Goal: Task Accomplishment & Management: Manage account settings

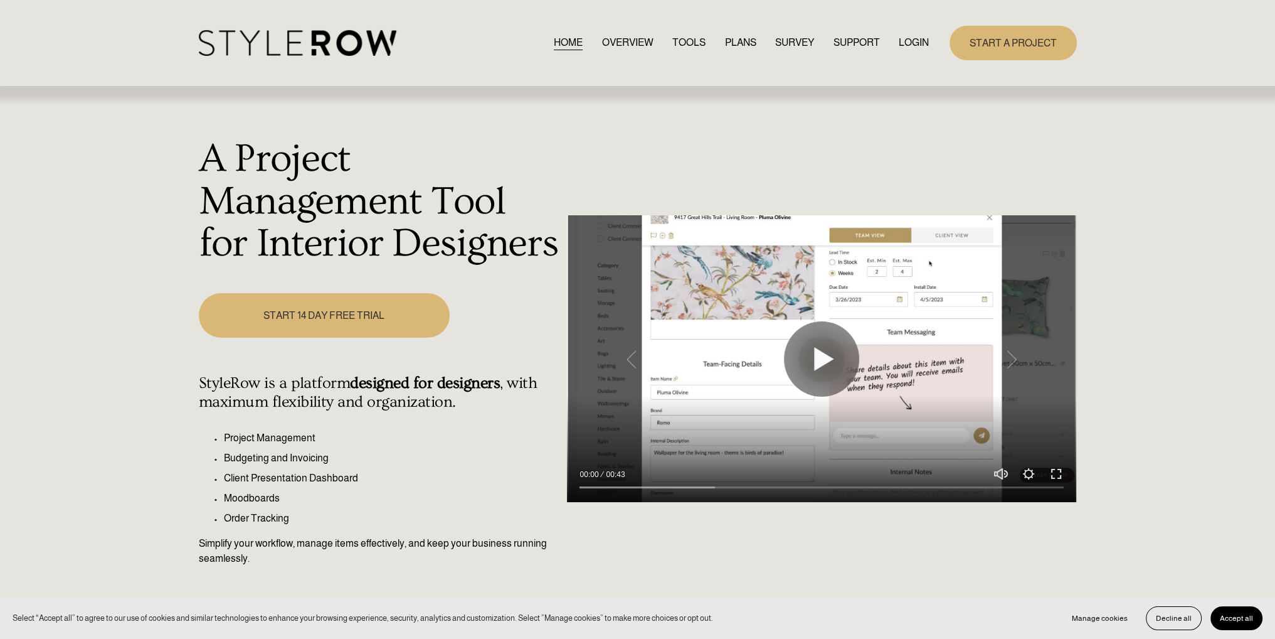
click at [918, 39] on link "LOGIN" at bounding box center [914, 42] width 30 height 17
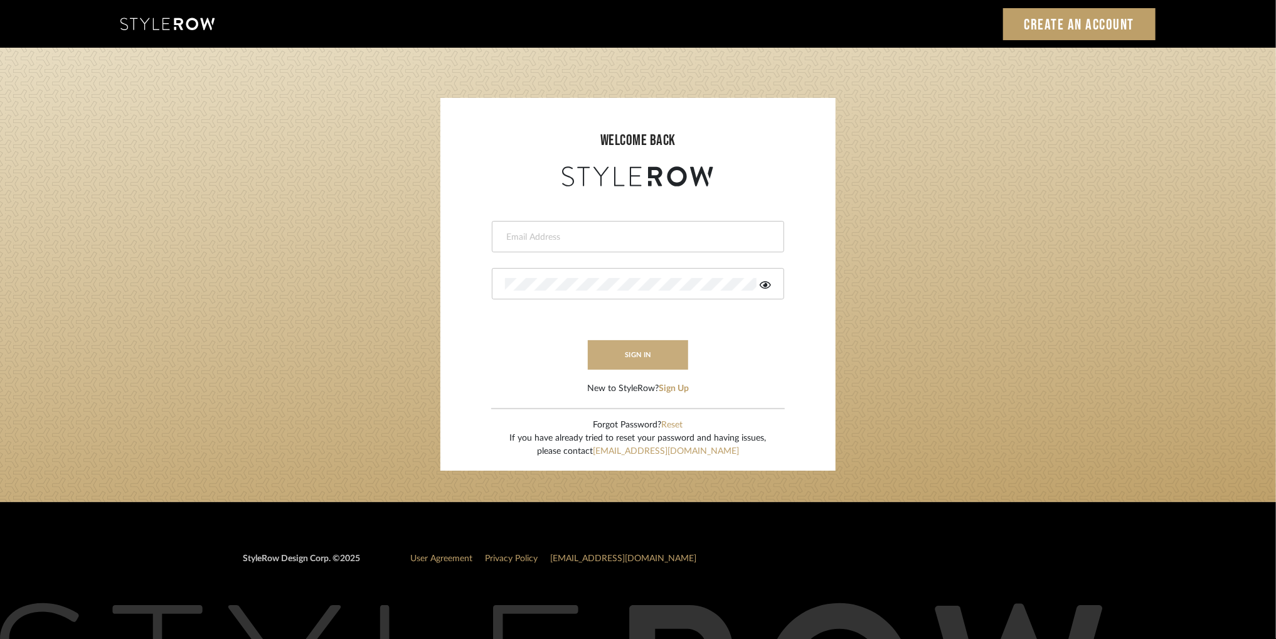
type input "afarewell@aurorafarewell.com"
click at [632, 353] on button "sign in" at bounding box center [638, 354] width 100 height 29
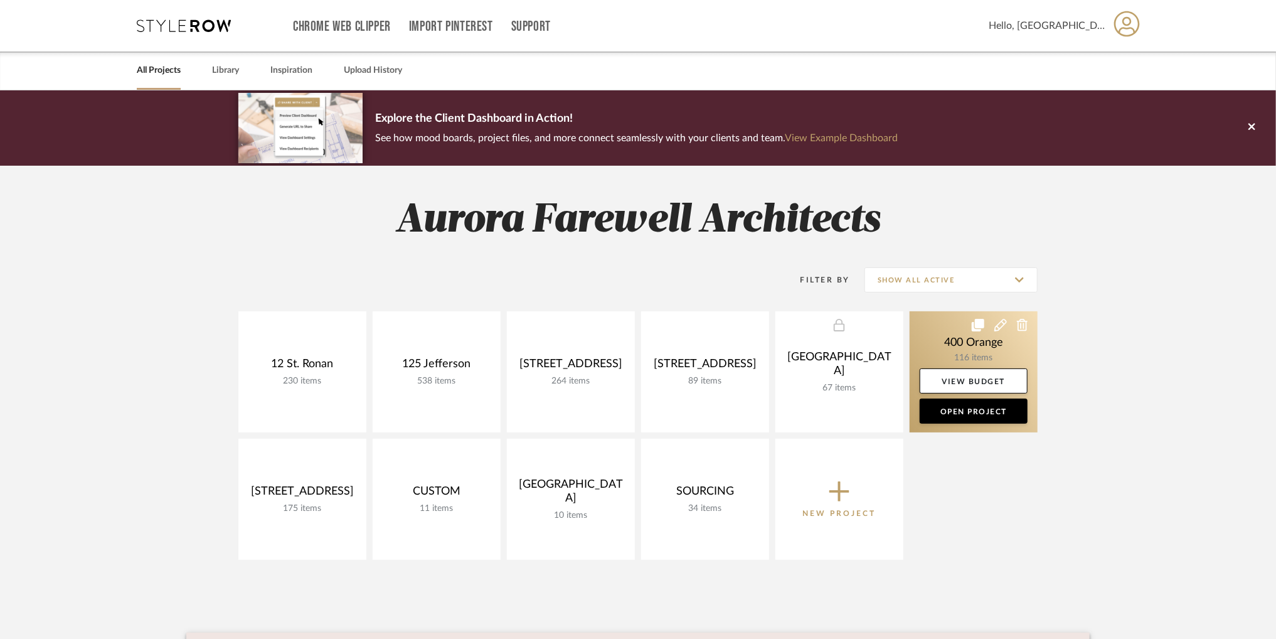
click at [999, 350] on link at bounding box center [974, 371] width 128 height 121
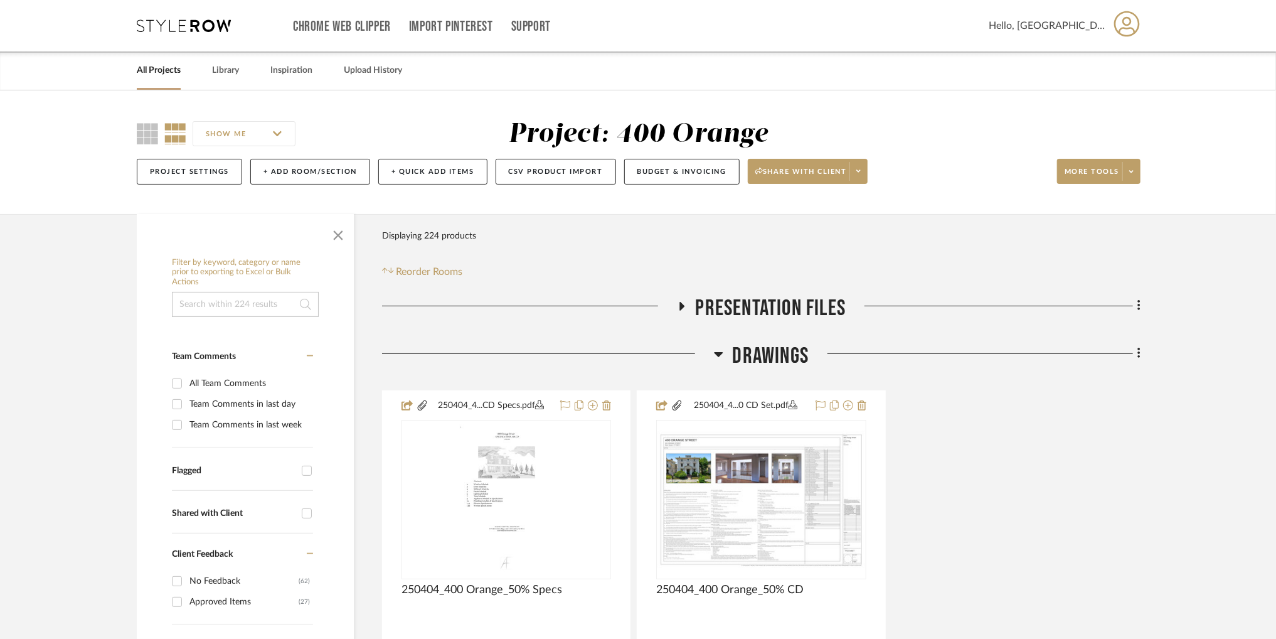
click at [237, 309] on input at bounding box center [245, 304] width 147 height 25
type input "wallpaper"
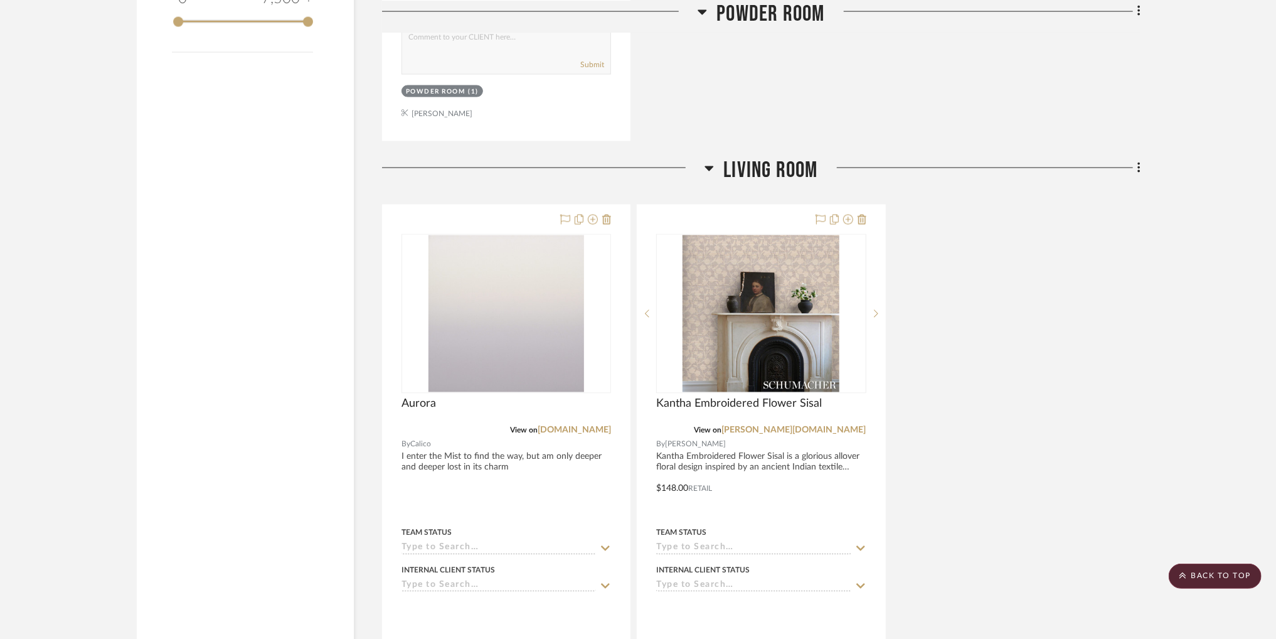
scroll to position [1440, 0]
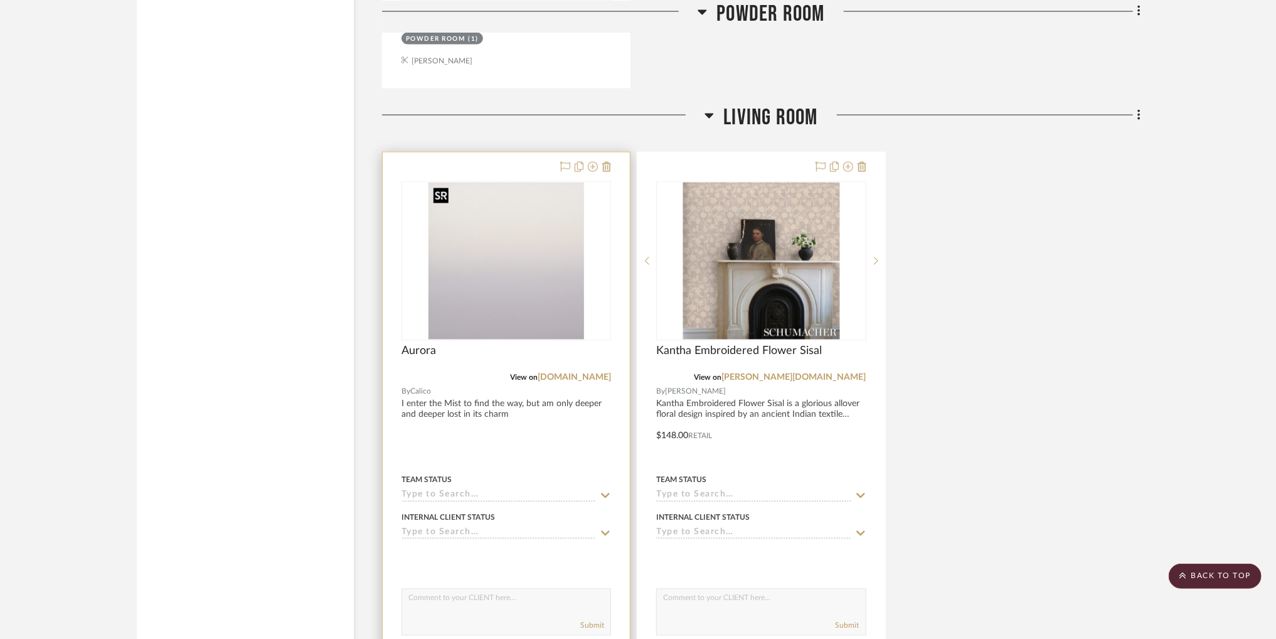
click at [565, 305] on img "0" at bounding box center [506, 261] width 156 height 157
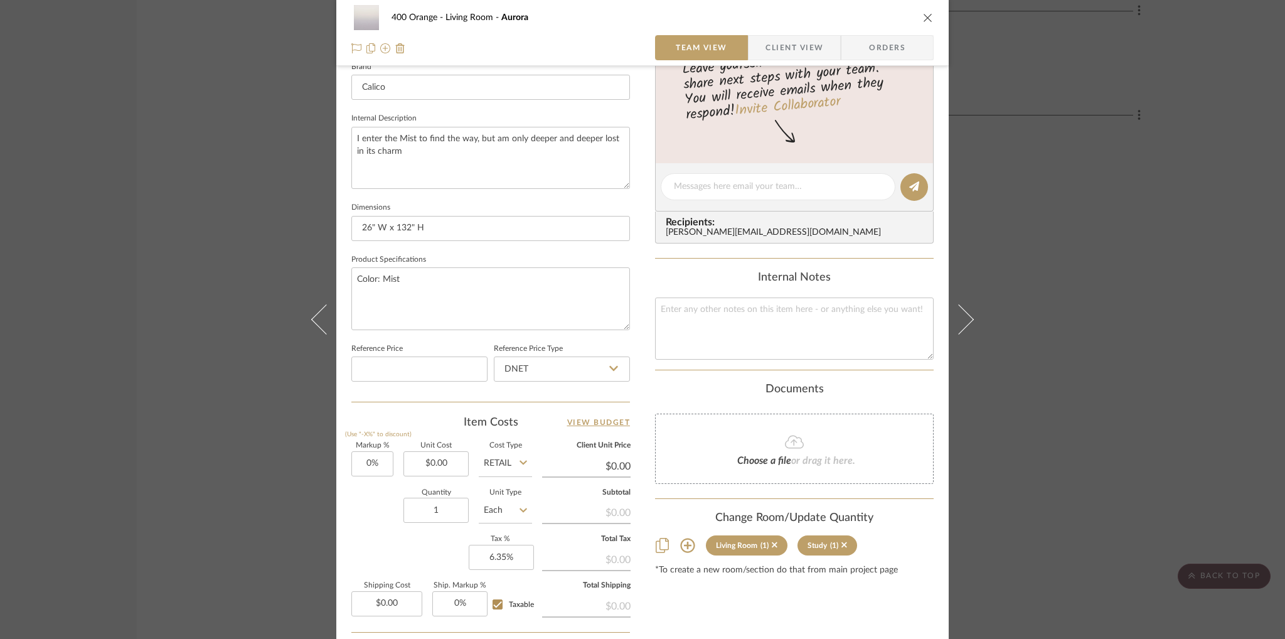
scroll to position [411, 0]
click at [595, 358] on input "DNET" at bounding box center [562, 368] width 136 height 25
click at [592, 428] on div "Retail" at bounding box center [567, 431] width 155 height 32
type input "Retail"
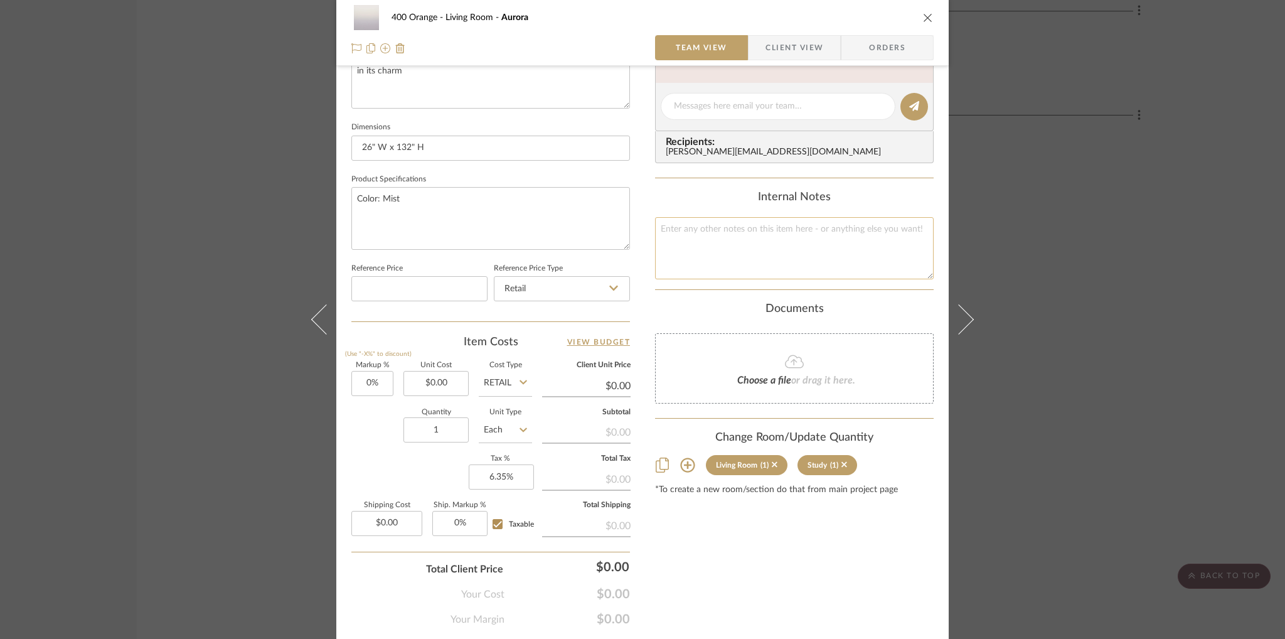
scroll to position [491, 0]
click at [609, 289] on icon at bounding box center [613, 288] width 9 height 10
click at [604, 322] on div "DNET" at bounding box center [567, 319] width 155 height 32
type input "DNET"
click at [519, 383] on icon at bounding box center [523, 382] width 8 height 10
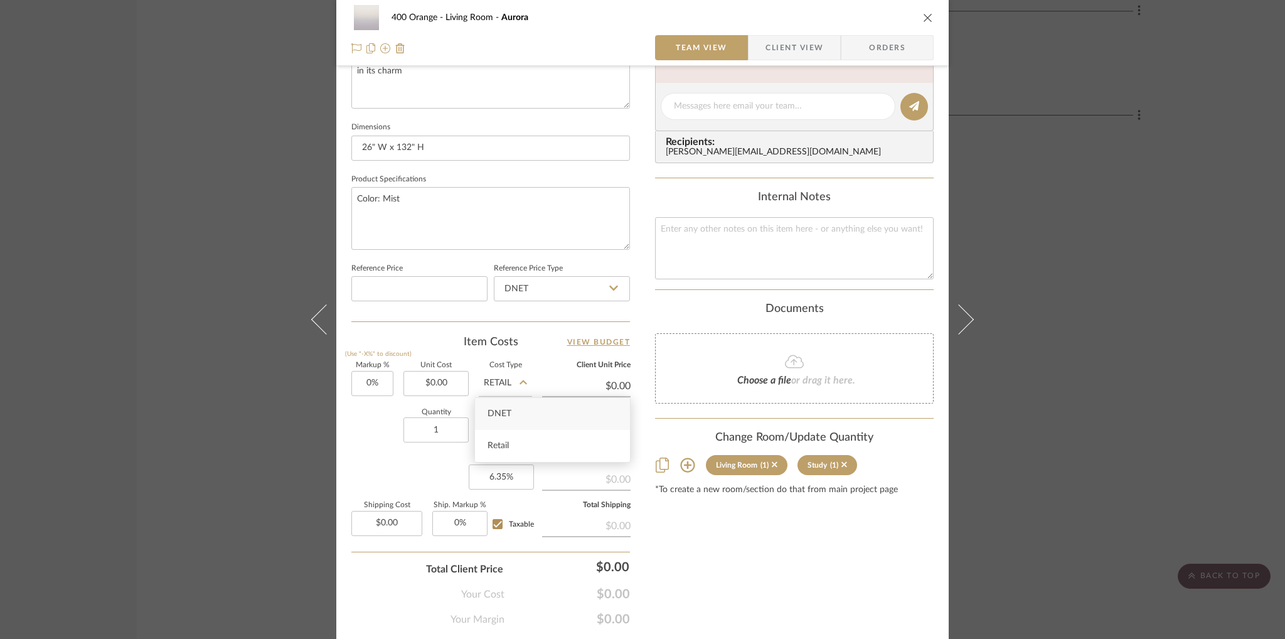
click at [520, 421] on div "DNET" at bounding box center [552, 414] width 155 height 32
type input "DNET"
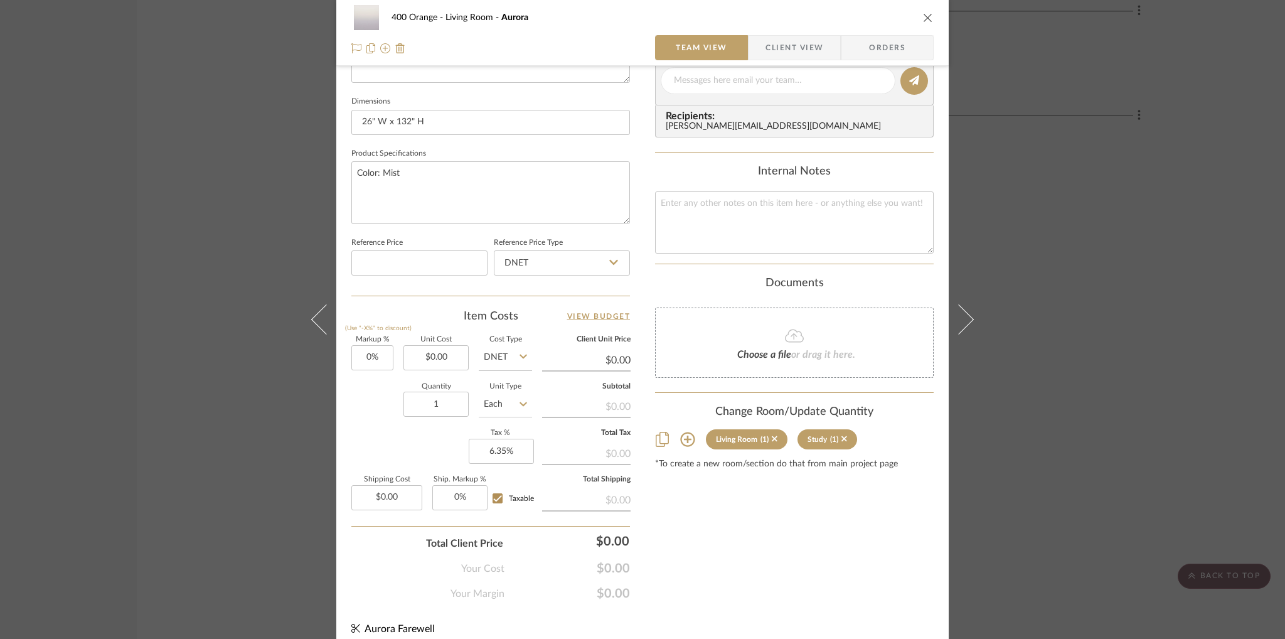
scroll to position [518, 0]
click at [449, 355] on input "0.00" at bounding box center [435, 356] width 65 height 25
type input "$24.00"
click at [361, 410] on div "Quantity 1 Unit Type Each" at bounding box center [441, 404] width 181 height 45
type input "$24.00"
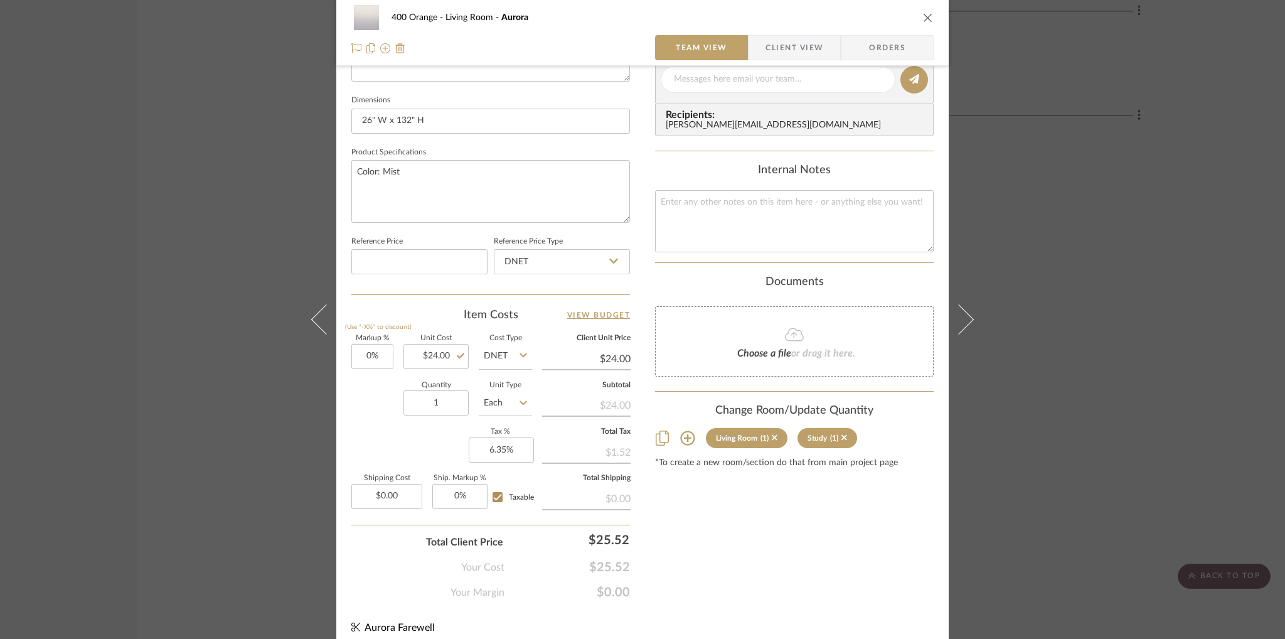
click at [502, 401] on input "Each" at bounding box center [505, 402] width 53 height 25
click at [517, 460] on div "SF" at bounding box center [552, 465] width 155 height 32
type input "SF"
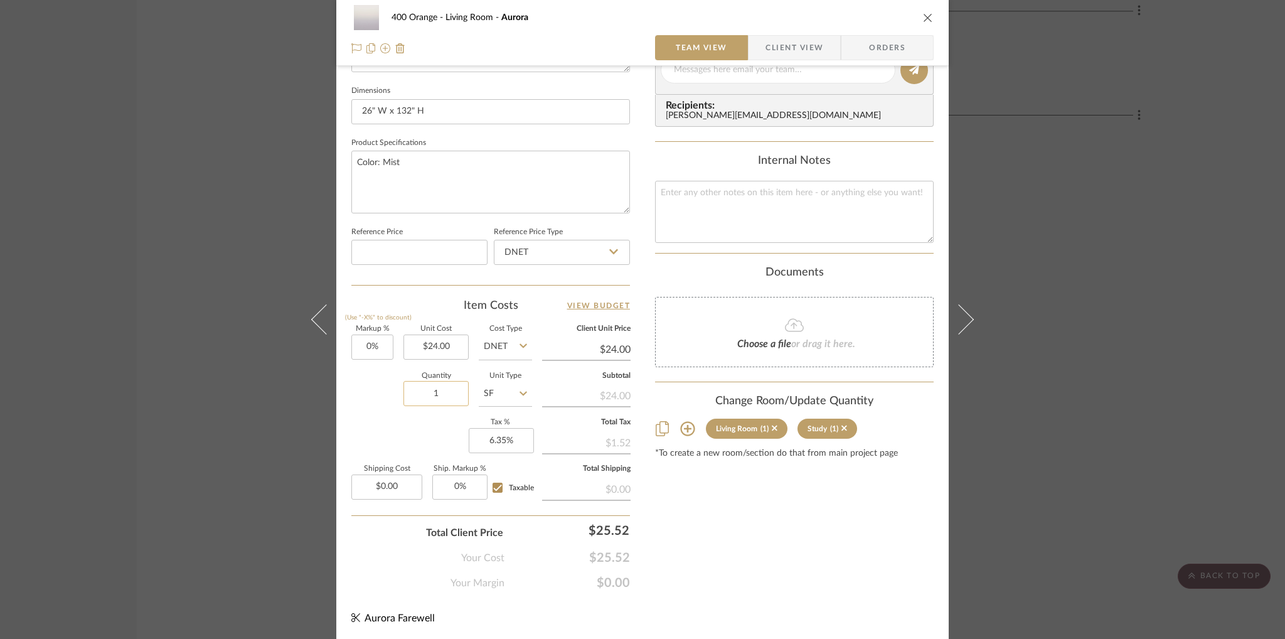
click at [449, 393] on input "1" at bounding box center [435, 393] width 65 height 25
click at [693, 187] on textarea at bounding box center [794, 212] width 279 height 62
type textarea "Assumes 46.5 linear ft at 8' tall with chair rail equals 372 sqft."
click at [448, 391] on input "1" at bounding box center [435, 393] width 65 height 25
type input "372"
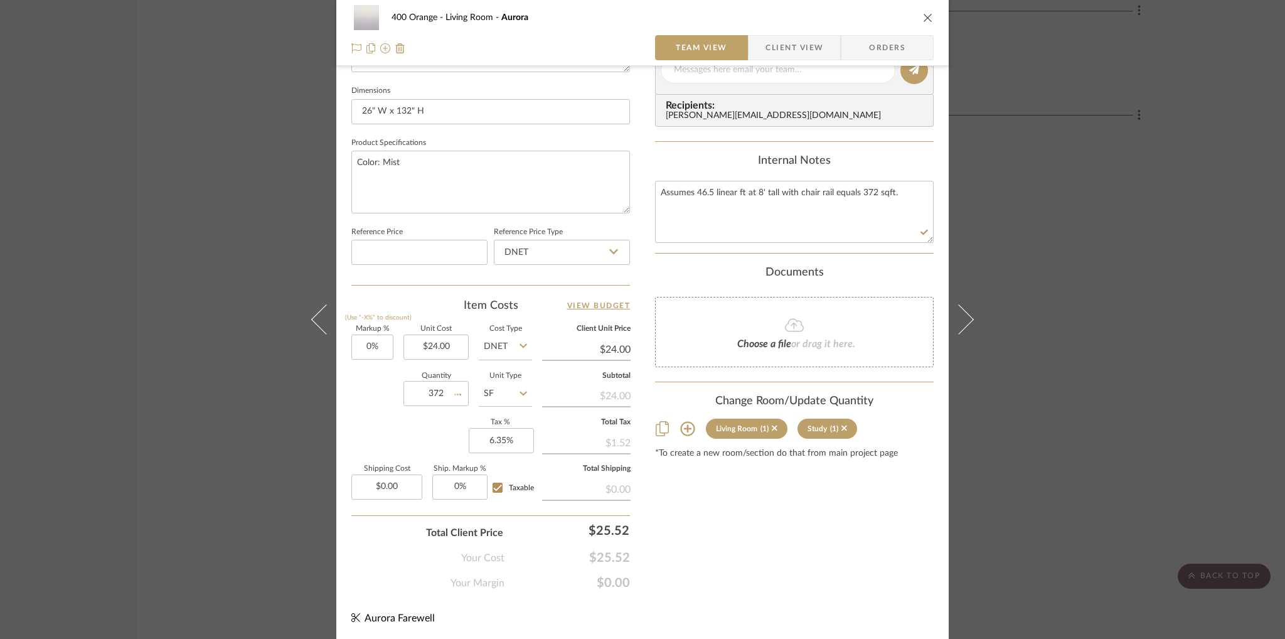
click at [751, 498] on div "Content here copies to Client View - confirm visibility there. Show in Client D…" at bounding box center [794, 74] width 279 height 1032
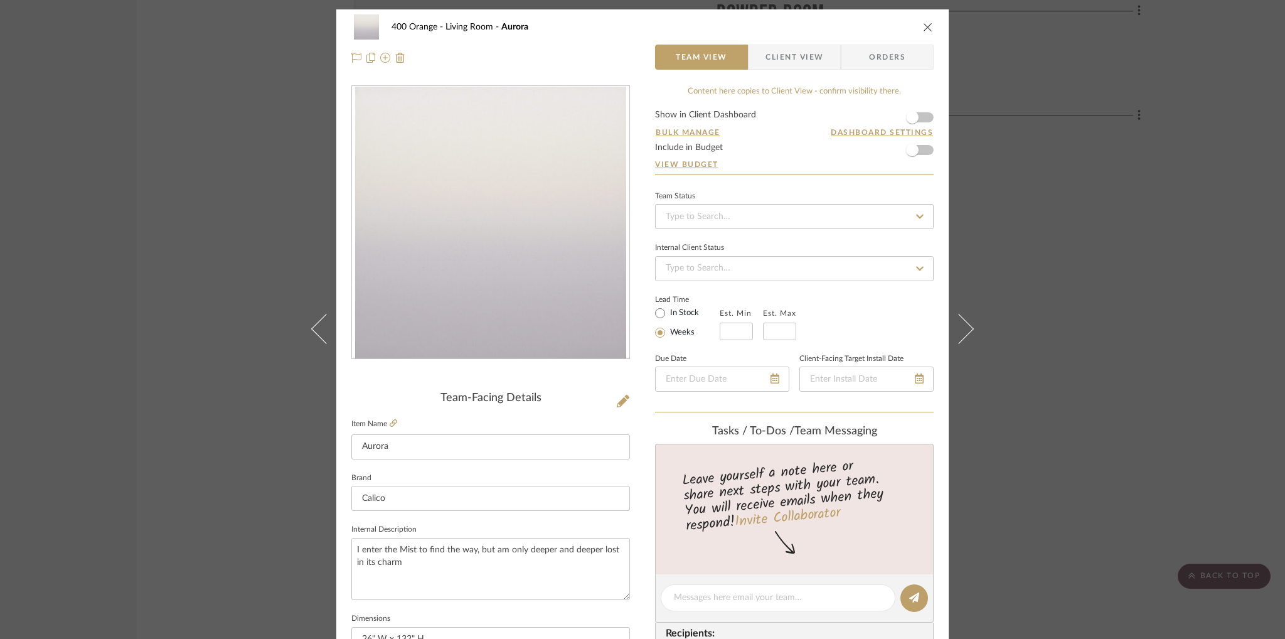
click at [924, 26] on icon "close" at bounding box center [928, 27] width 10 height 10
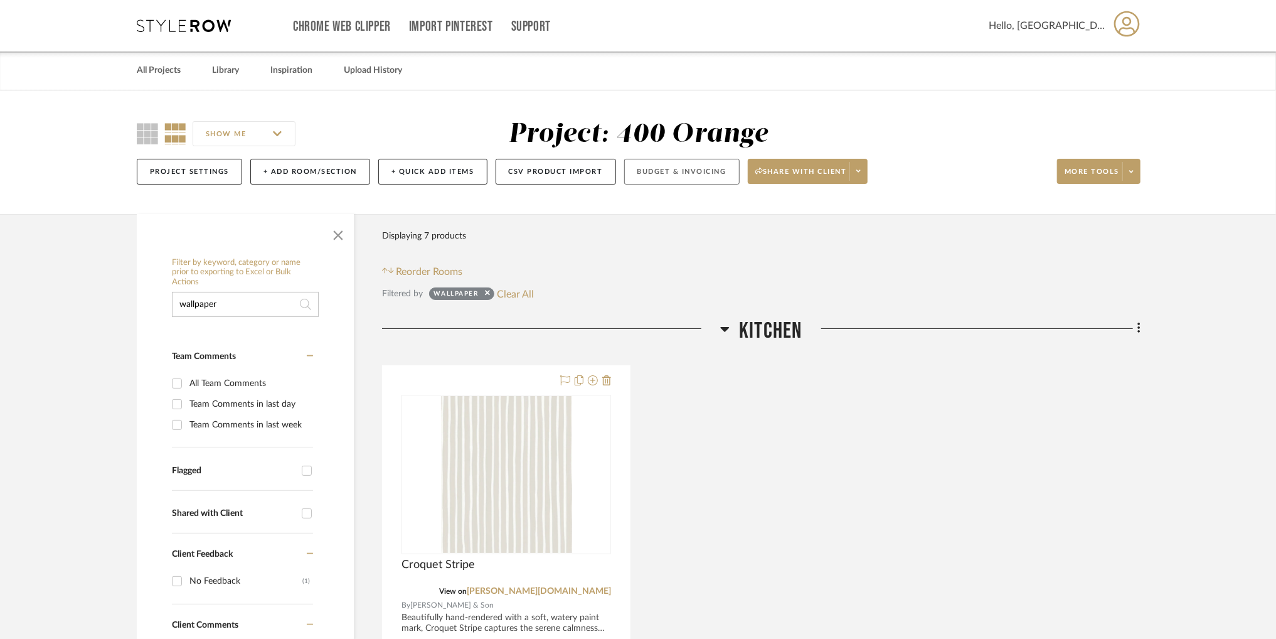
click at [701, 179] on button "Budget & Invoicing" at bounding box center [681, 172] width 115 height 26
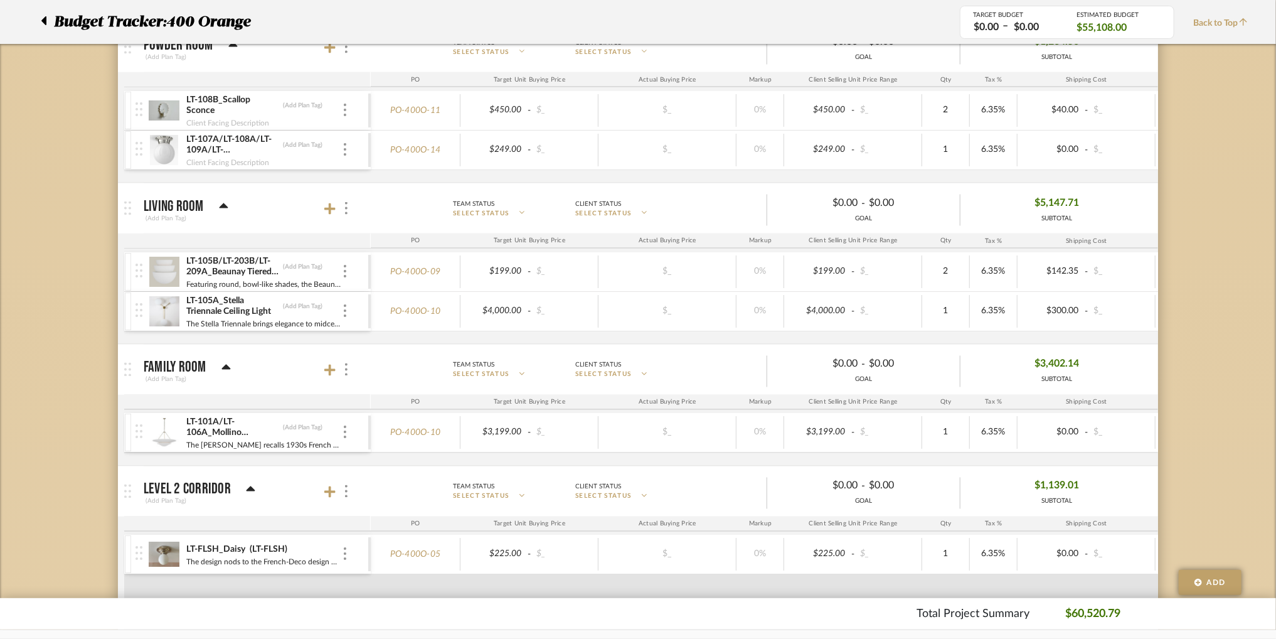
scroll to position [1352, 0]
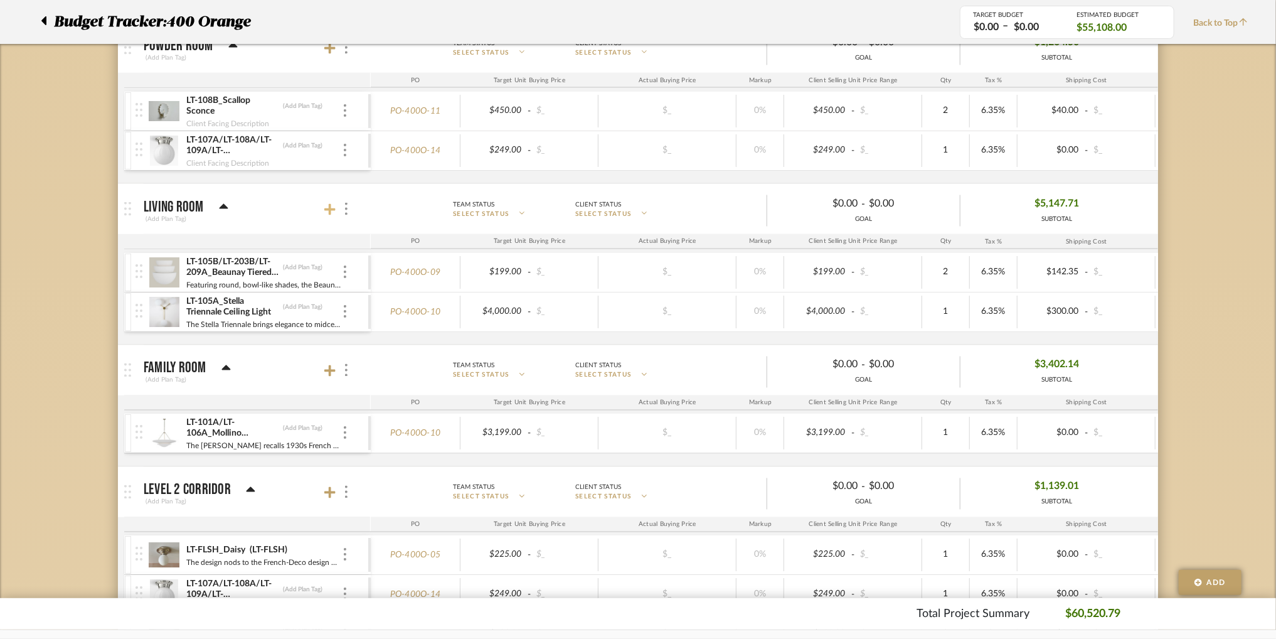
click at [327, 205] on icon at bounding box center [329, 209] width 11 height 11
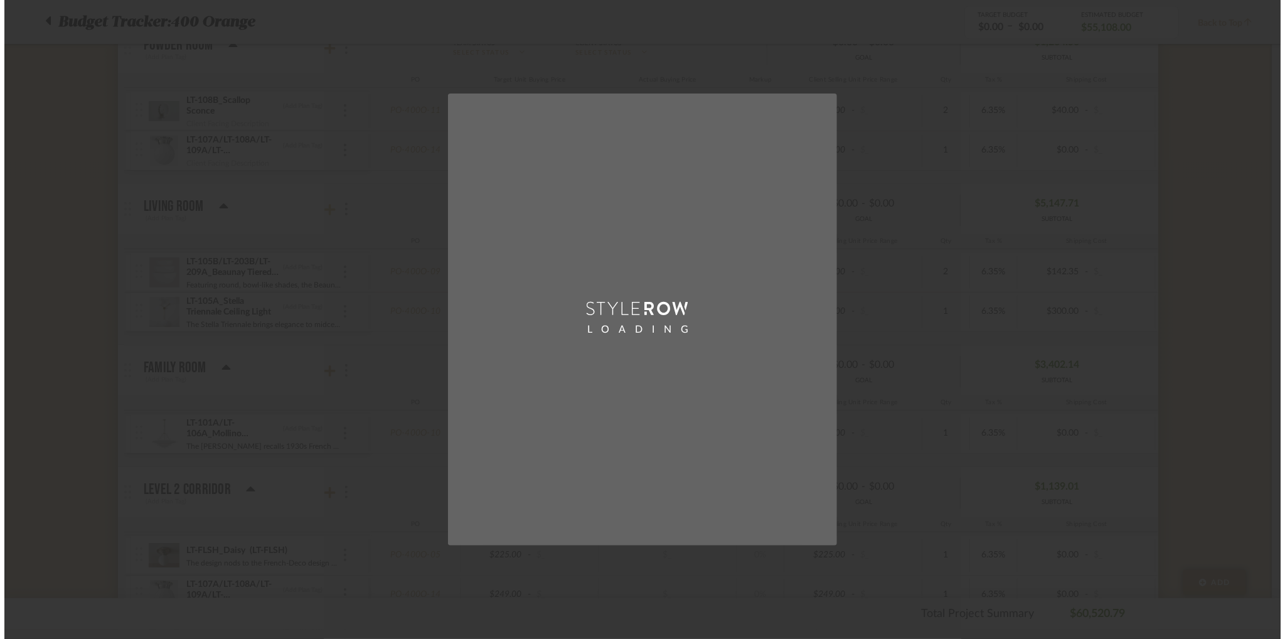
scroll to position [0, 0]
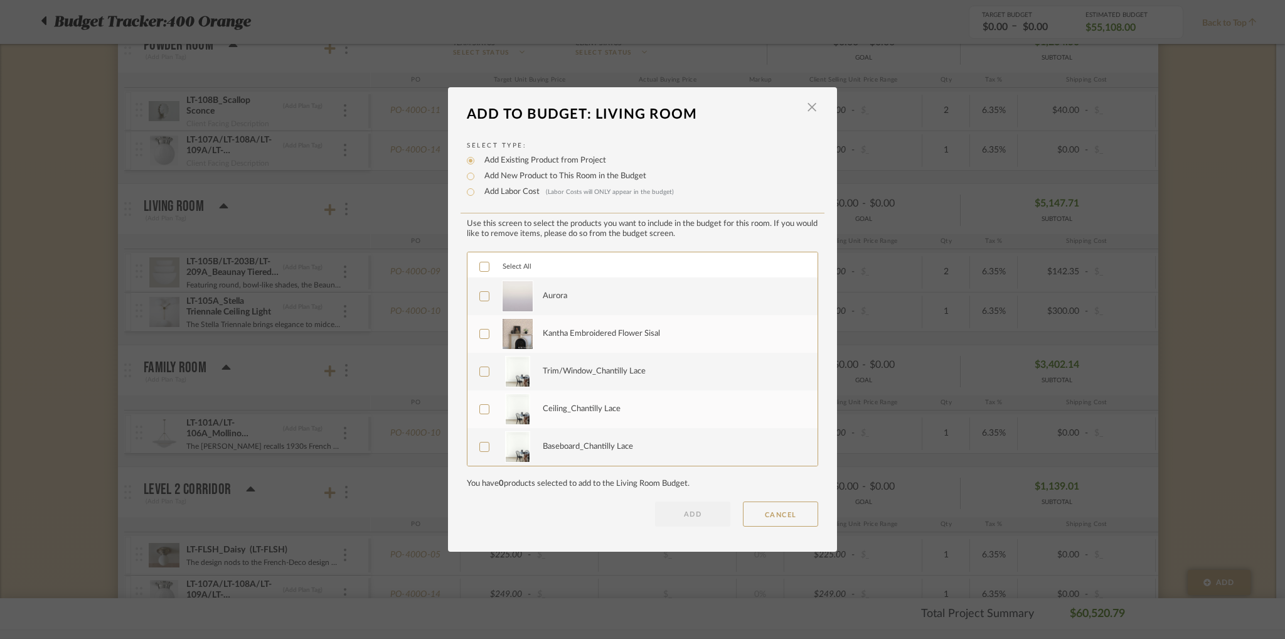
click at [480, 297] on icon at bounding box center [484, 296] width 9 height 9
click at [696, 515] on button "ADD" at bounding box center [692, 513] width 75 height 25
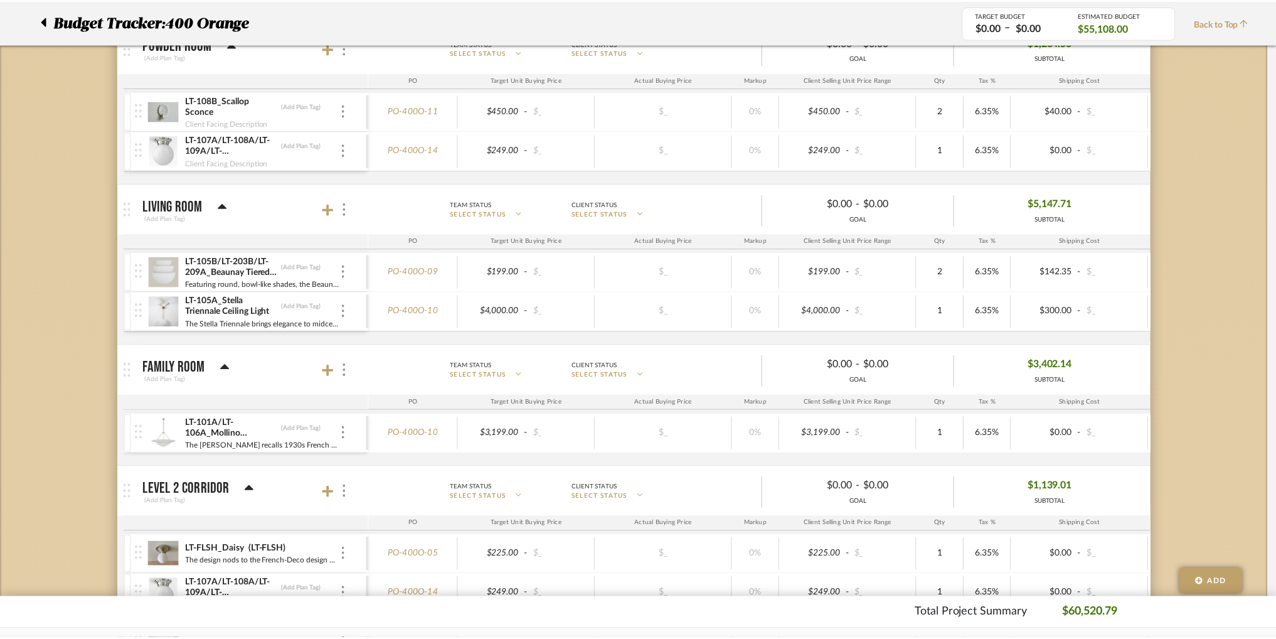
scroll to position [1352, 0]
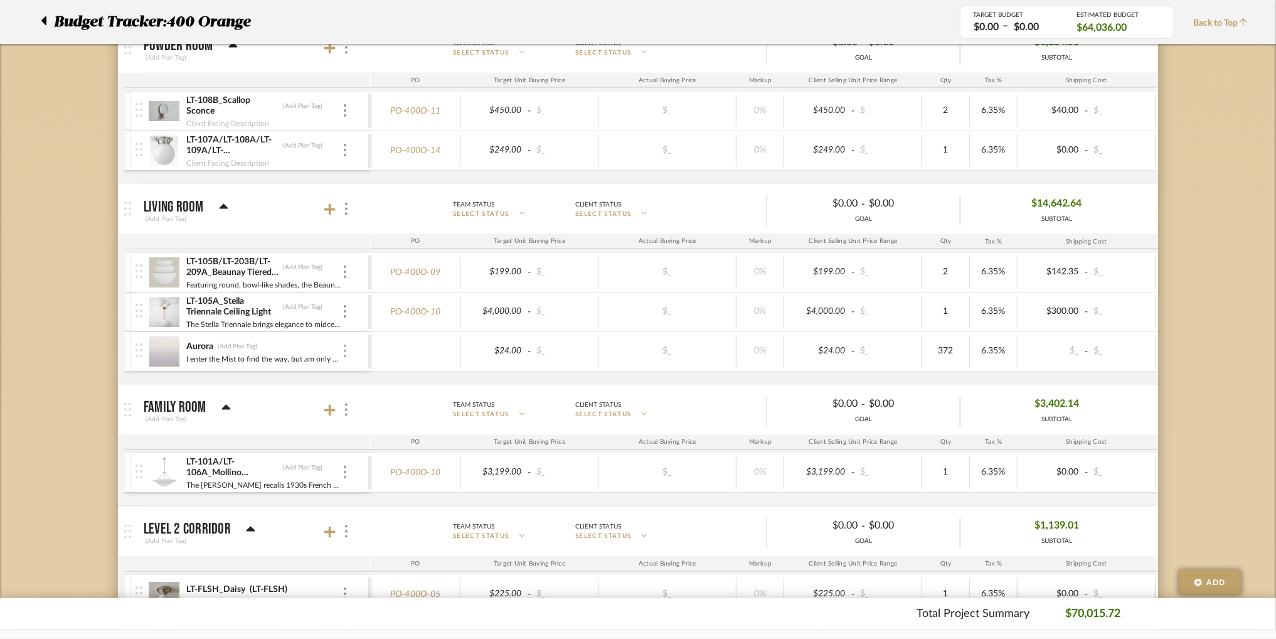
click at [346, 349] on img at bounding box center [345, 350] width 3 height 13
click at [391, 410] on span "Add Associated Product or Labor" at bounding box center [406, 406] width 77 height 21
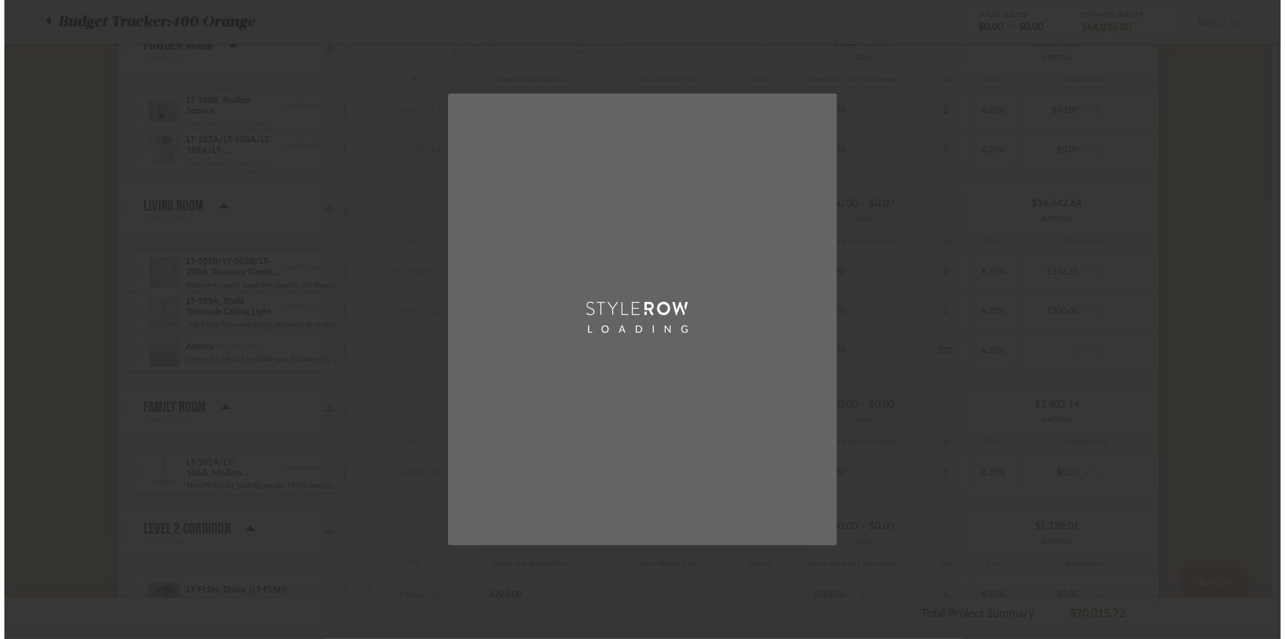
scroll to position [0, 0]
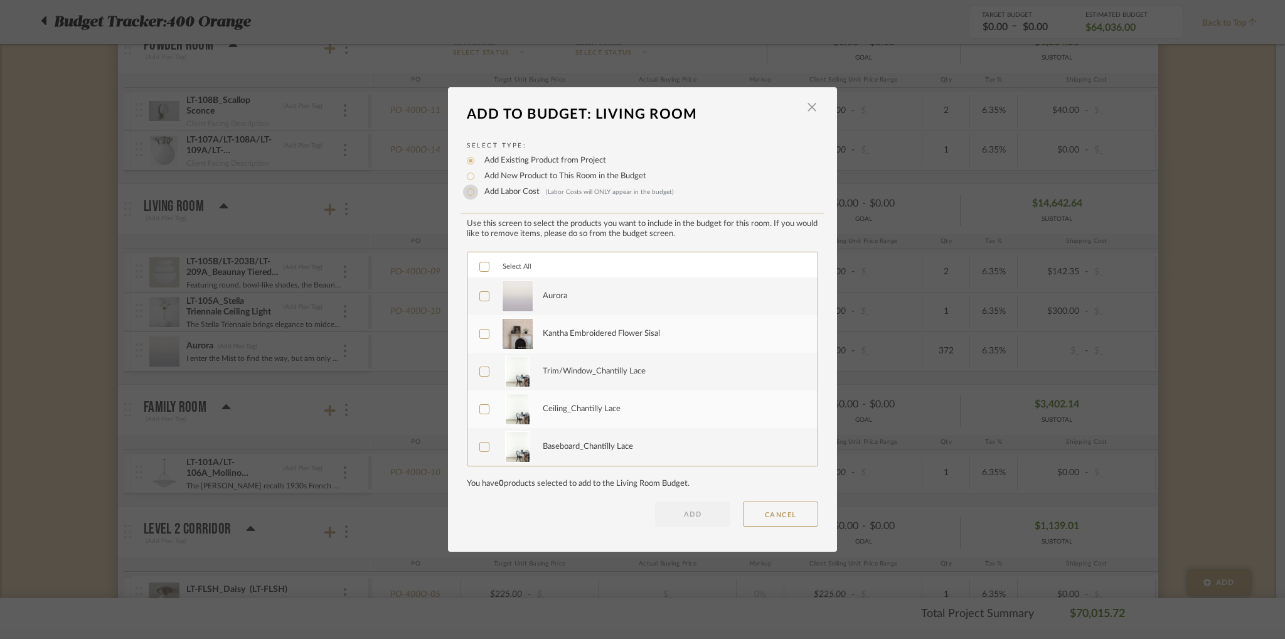
click at [467, 193] on input "Add Labor Cost (Labor Costs will ONLY appear in the budget)" at bounding box center [470, 191] width 15 height 15
radio input "true"
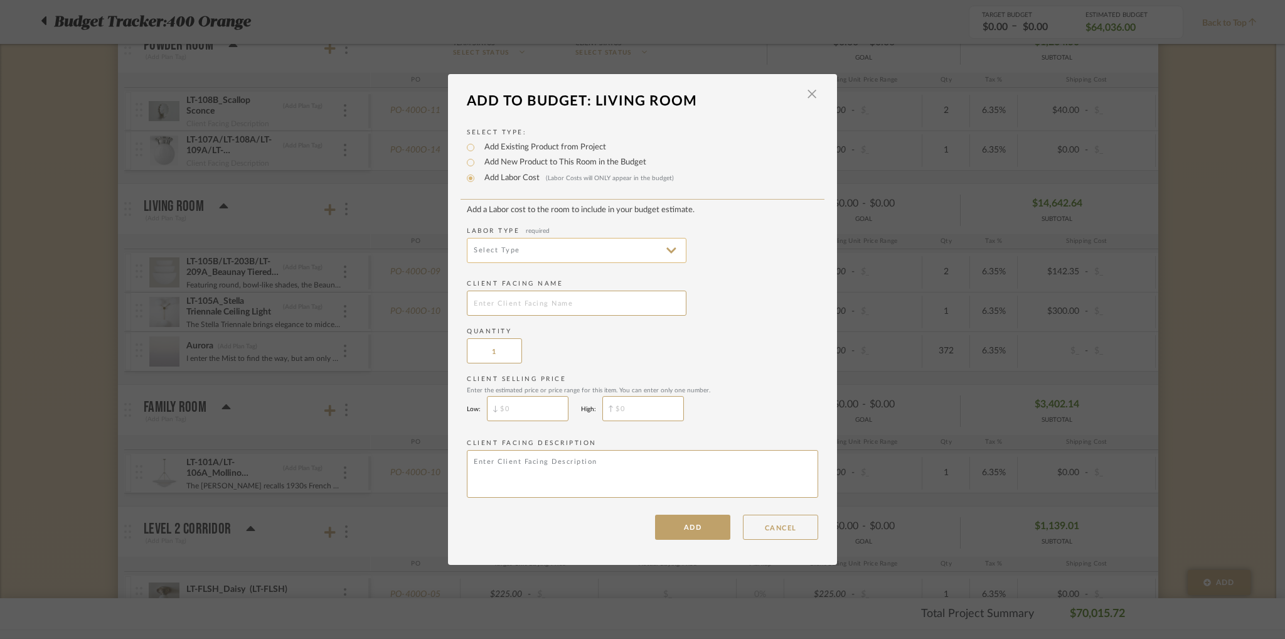
click at [520, 245] on input at bounding box center [577, 250] width 220 height 25
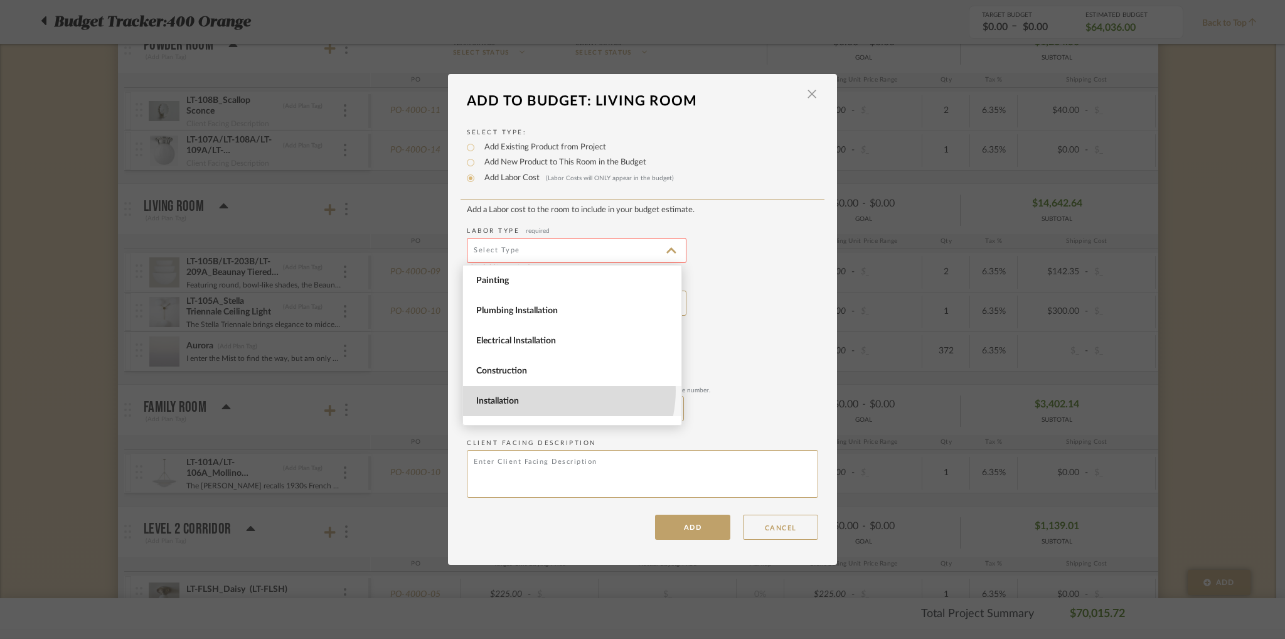
click at [550, 390] on span "Installation" at bounding box center [572, 401] width 218 height 30
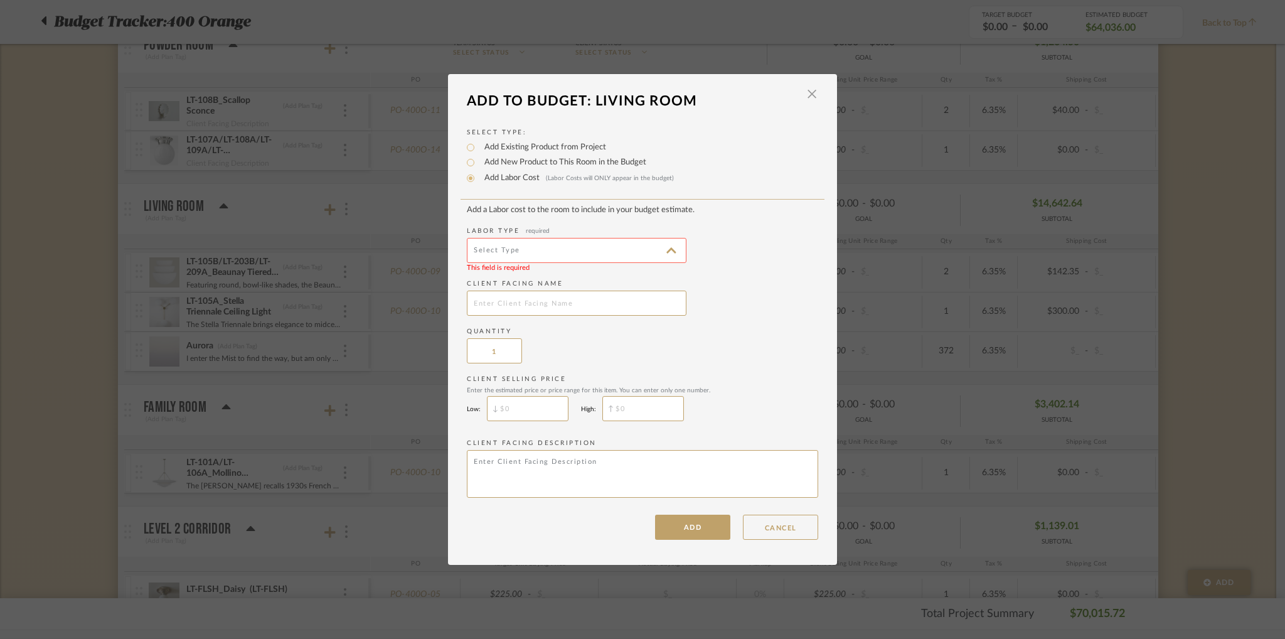
type input "Installation"
click at [541, 303] on input "text" at bounding box center [577, 302] width 220 height 25
type input "Wallpaper Installation"
click at [501, 351] on input "1" at bounding box center [494, 350] width 55 height 25
type input "$"
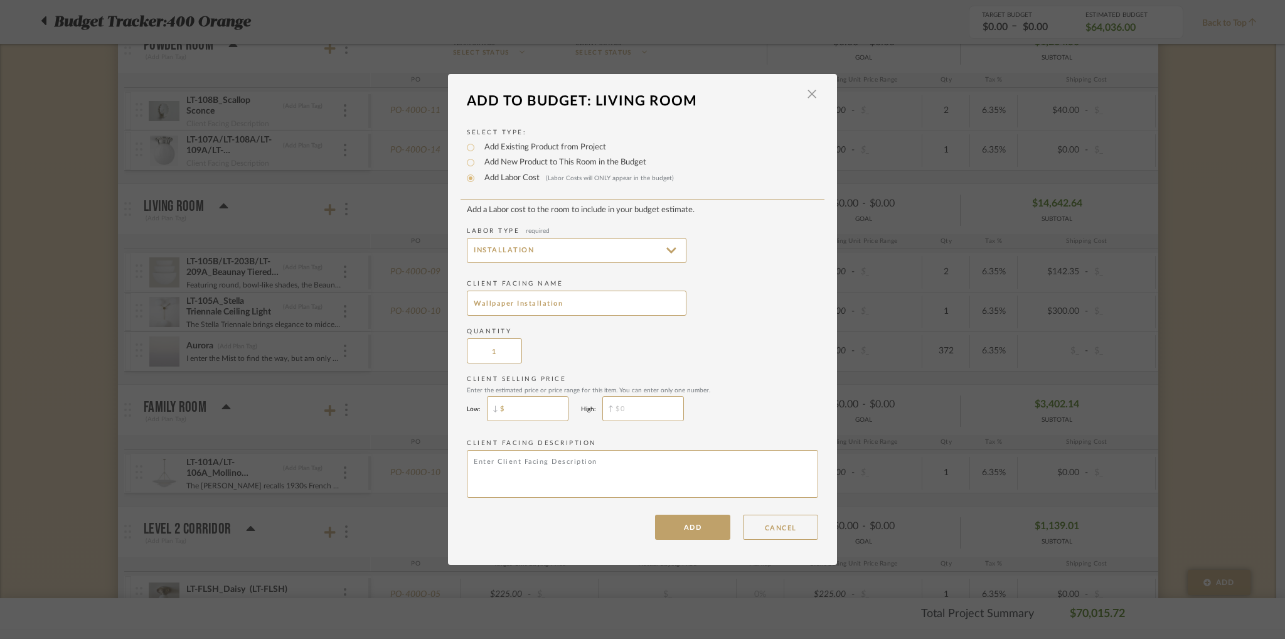
click at [512, 409] on input "$" at bounding box center [528, 408] width 82 height 25
type input "$3,500"
click at [504, 472] on textarea at bounding box center [642, 474] width 351 height 48
type textarea "Wallpaper Installation"
click at [691, 531] on button "ADD" at bounding box center [692, 526] width 75 height 25
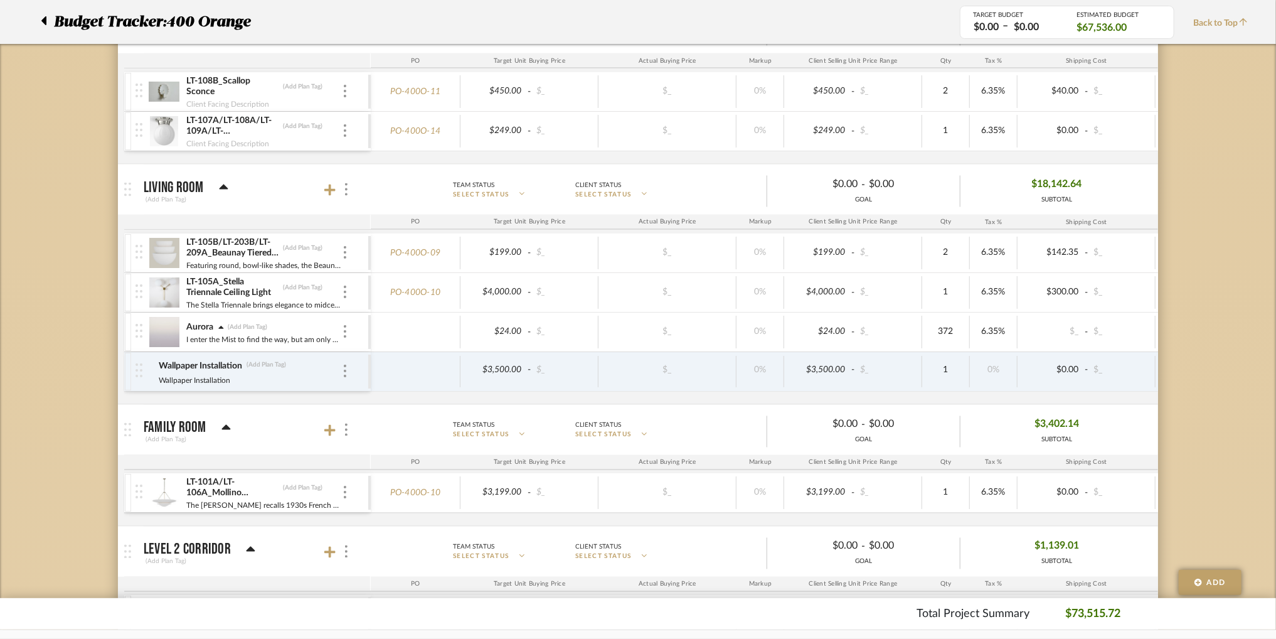
scroll to position [1369, 0]
click at [346, 327] on div at bounding box center [345, 334] width 6 height 14
click at [372, 357] on span "Manage Item" at bounding box center [406, 356] width 75 height 11
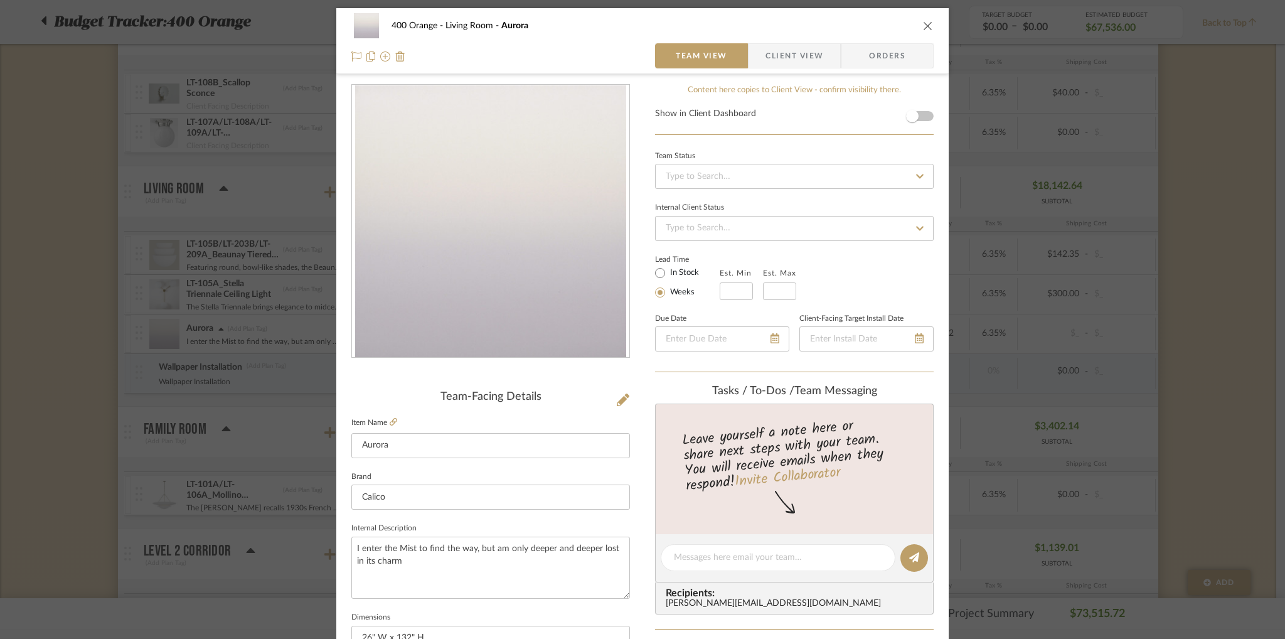
scroll to position [0, 0]
click at [923, 28] on icon "close" at bounding box center [928, 27] width 10 height 10
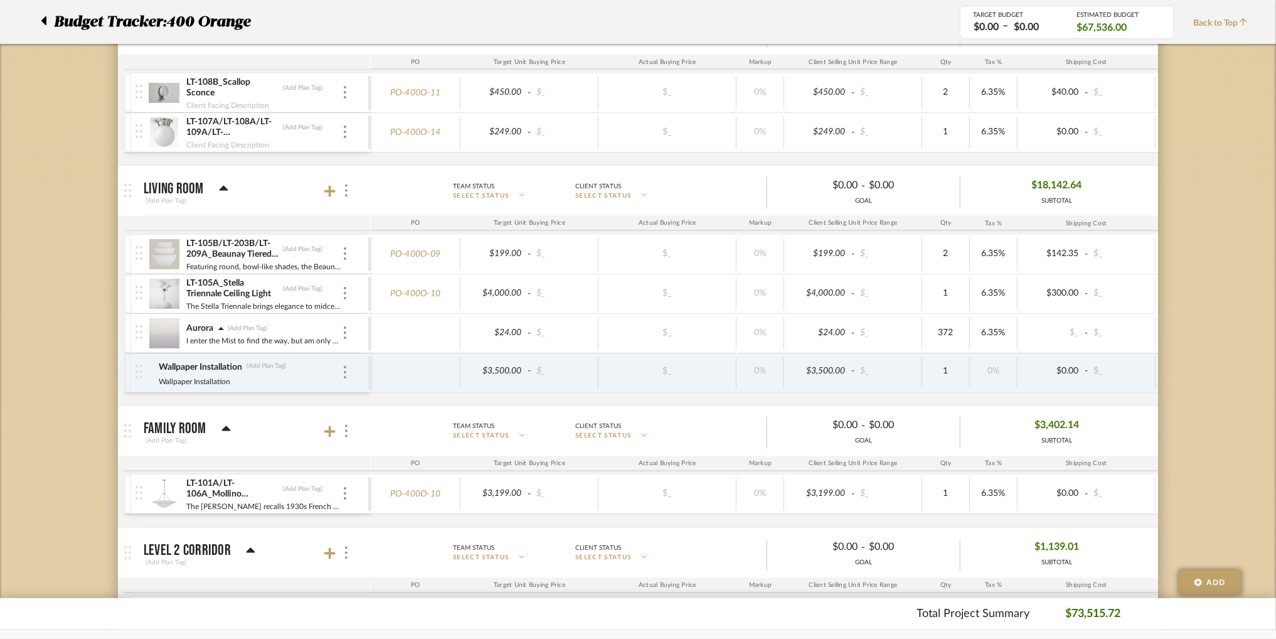
scroll to position [1371, 0]
click at [342, 328] on div at bounding box center [345, 333] width 6 height 14
click at [361, 350] on icon at bounding box center [357, 354] width 11 height 10
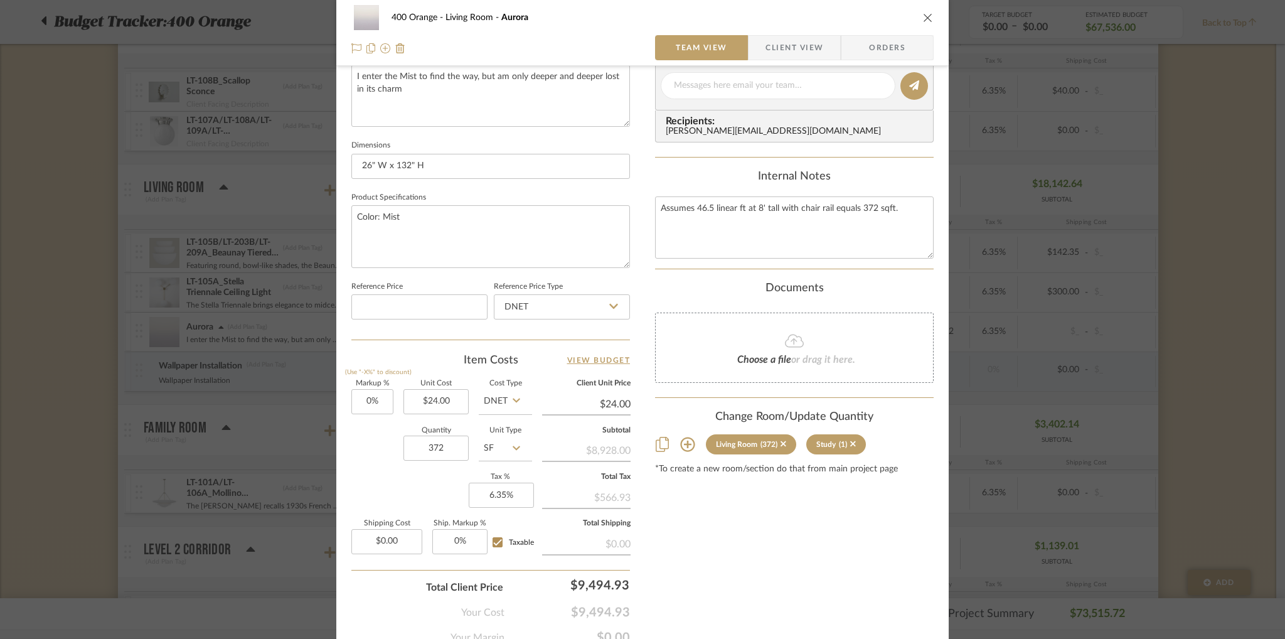
scroll to position [528, 0]
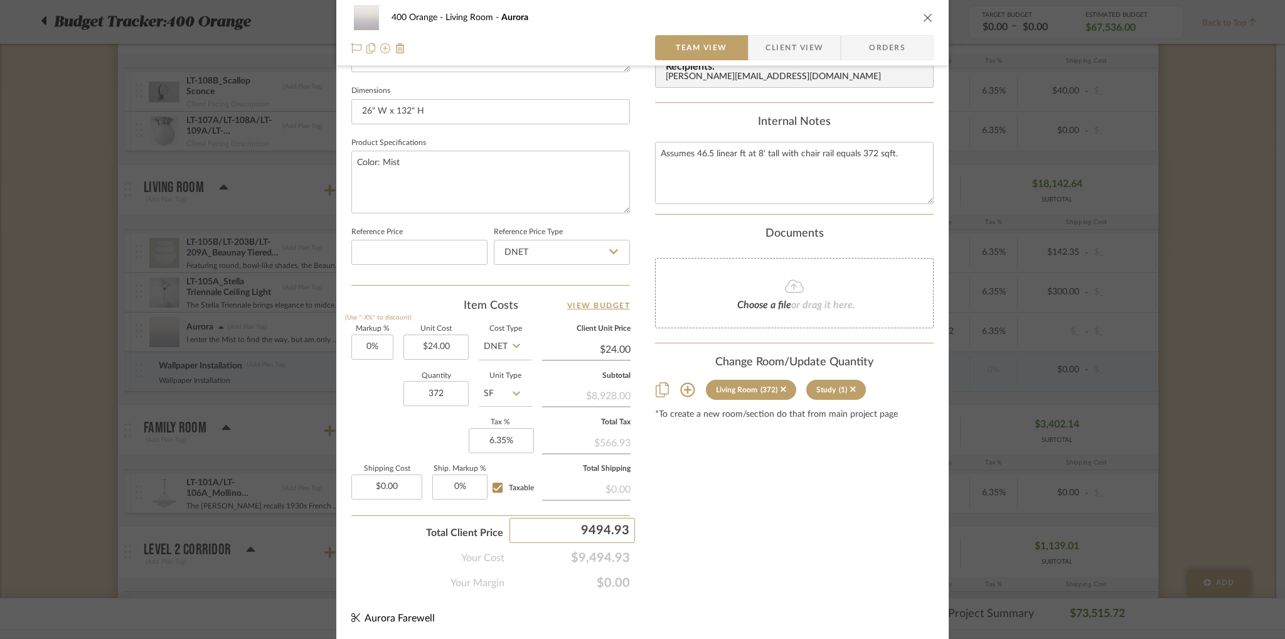
click at [666, 526] on div "Content here copies to Client View - confirm visibility there. Show in Client D…" at bounding box center [794, 74] width 279 height 1032
click at [928, 17] on icon "close" at bounding box center [928, 18] width 10 height 10
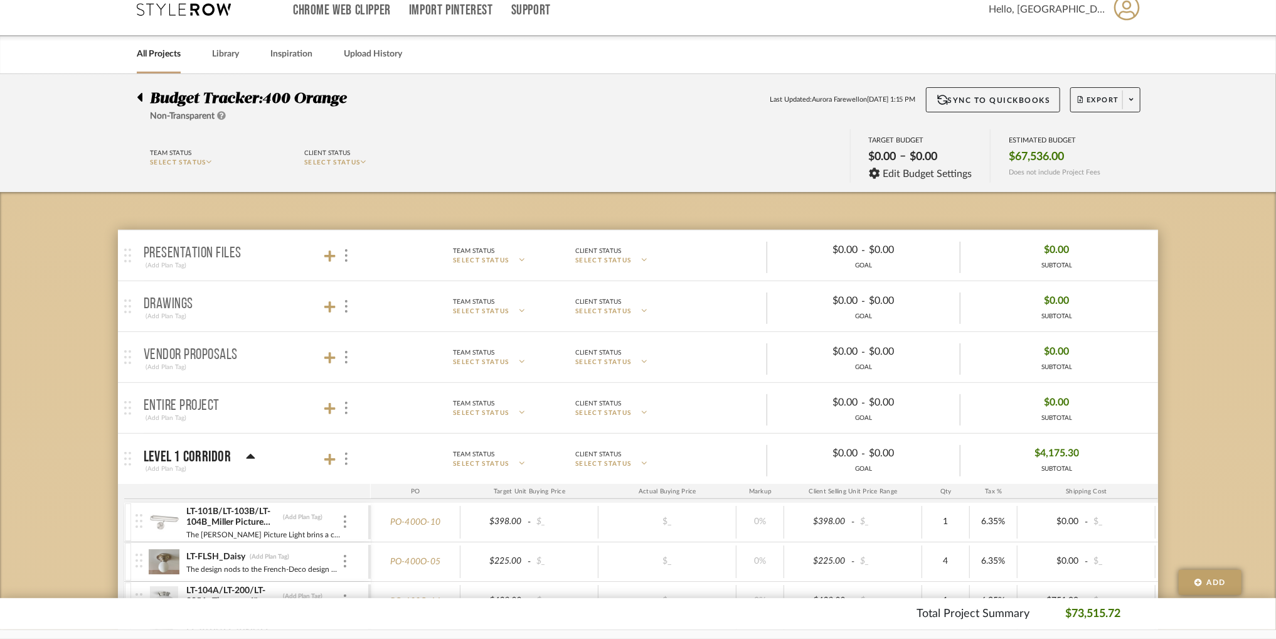
scroll to position [0, 0]
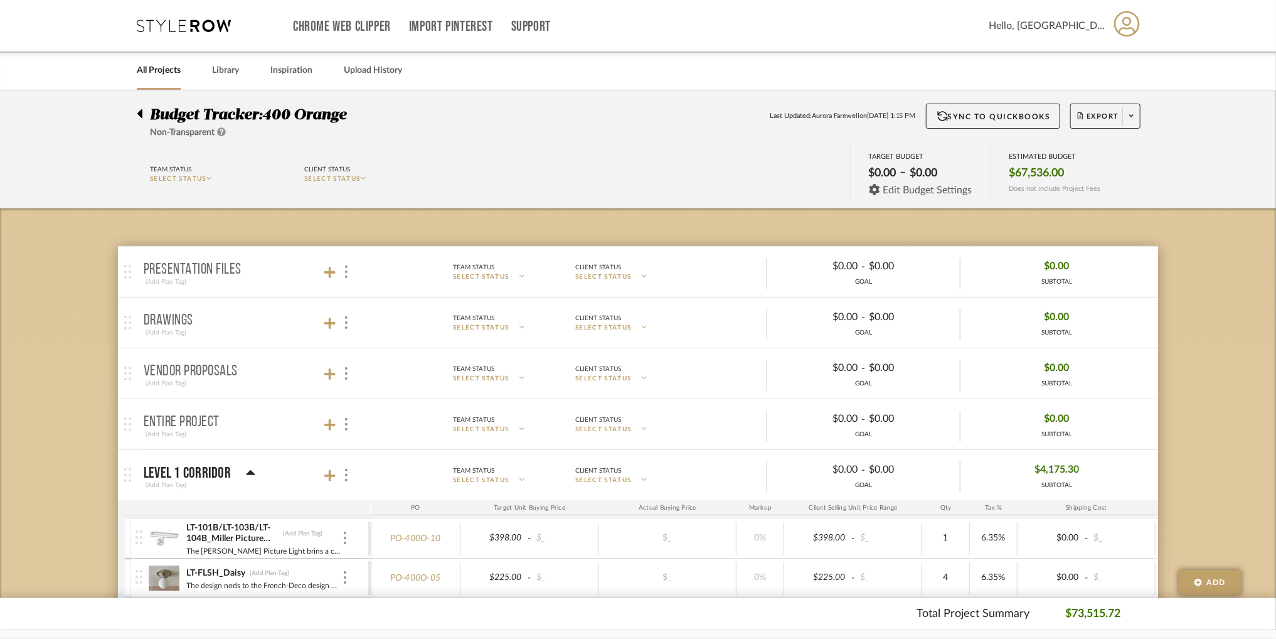
click at [878, 189] on icon at bounding box center [874, 189] width 11 height 11
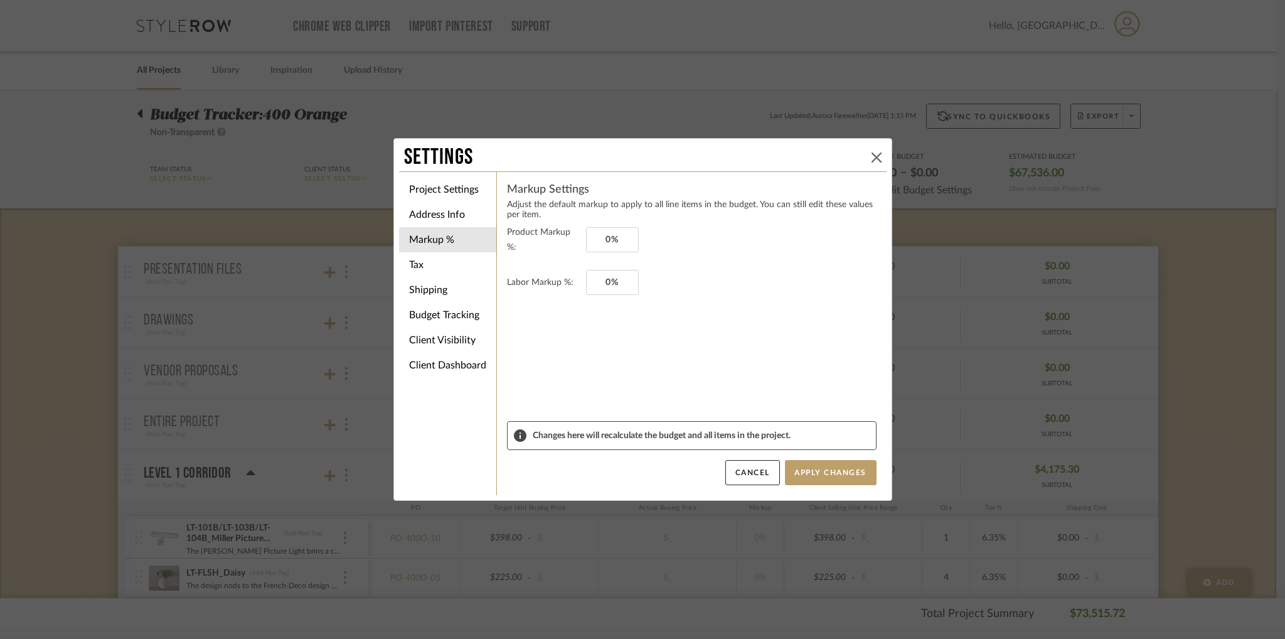
click at [869, 159] on button at bounding box center [876, 157] width 15 height 15
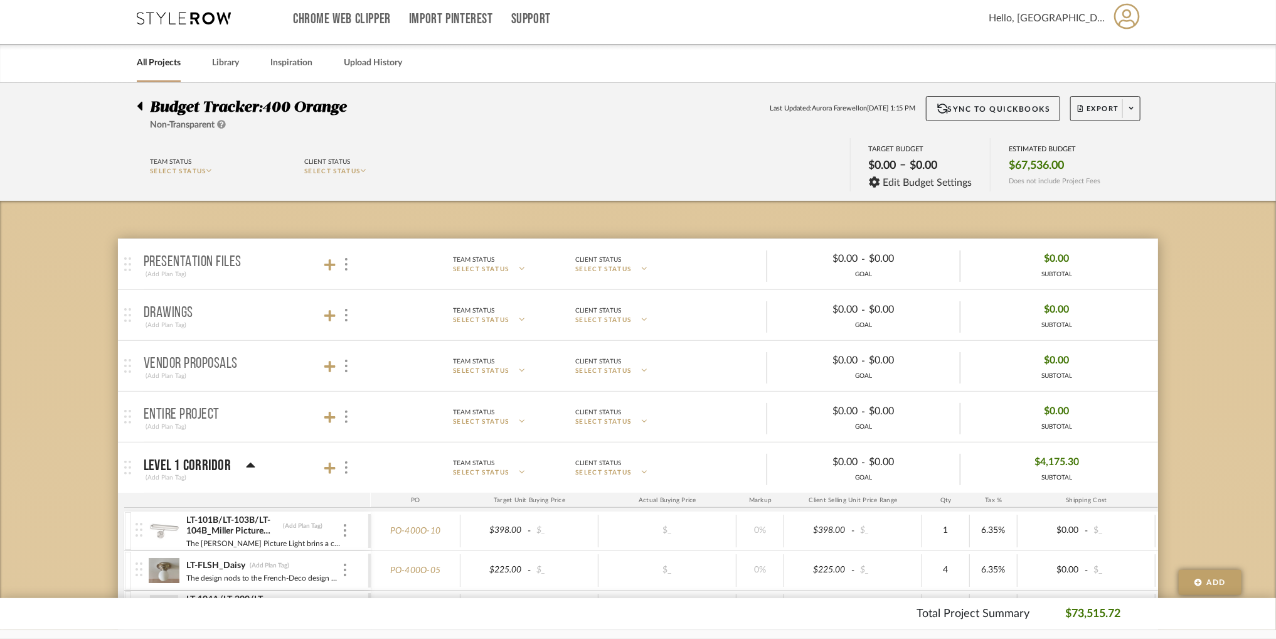
scroll to position [10, 0]
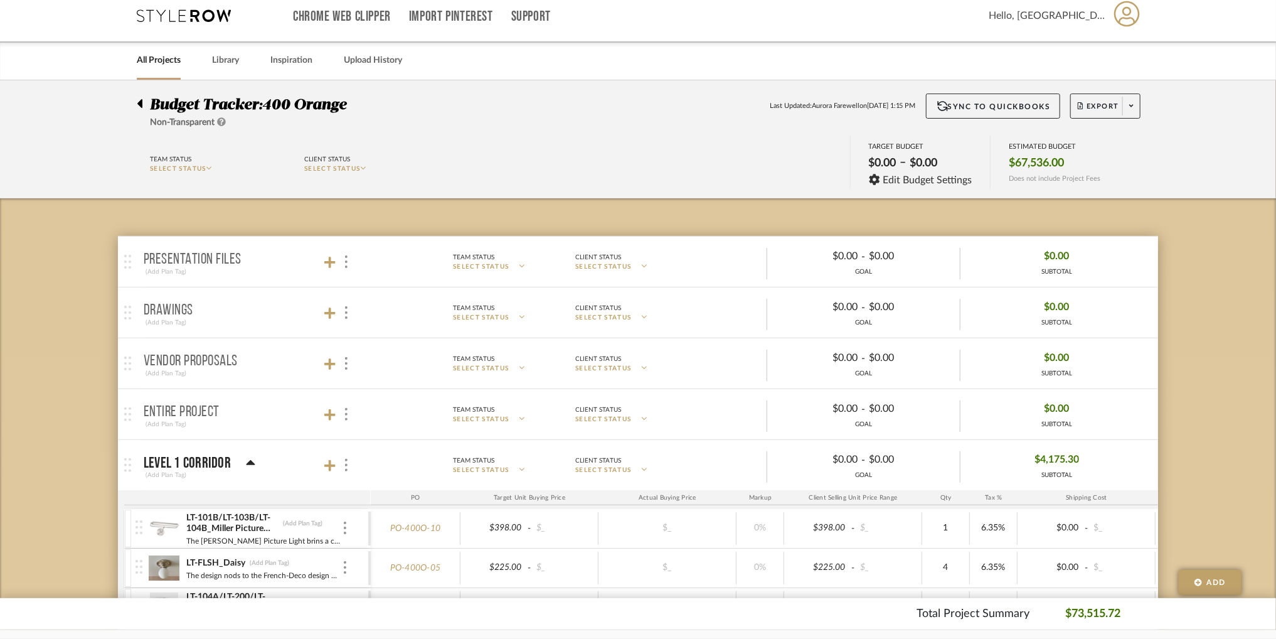
click at [351, 168] on span "SELECT STATUS" at bounding box center [332, 169] width 56 height 6
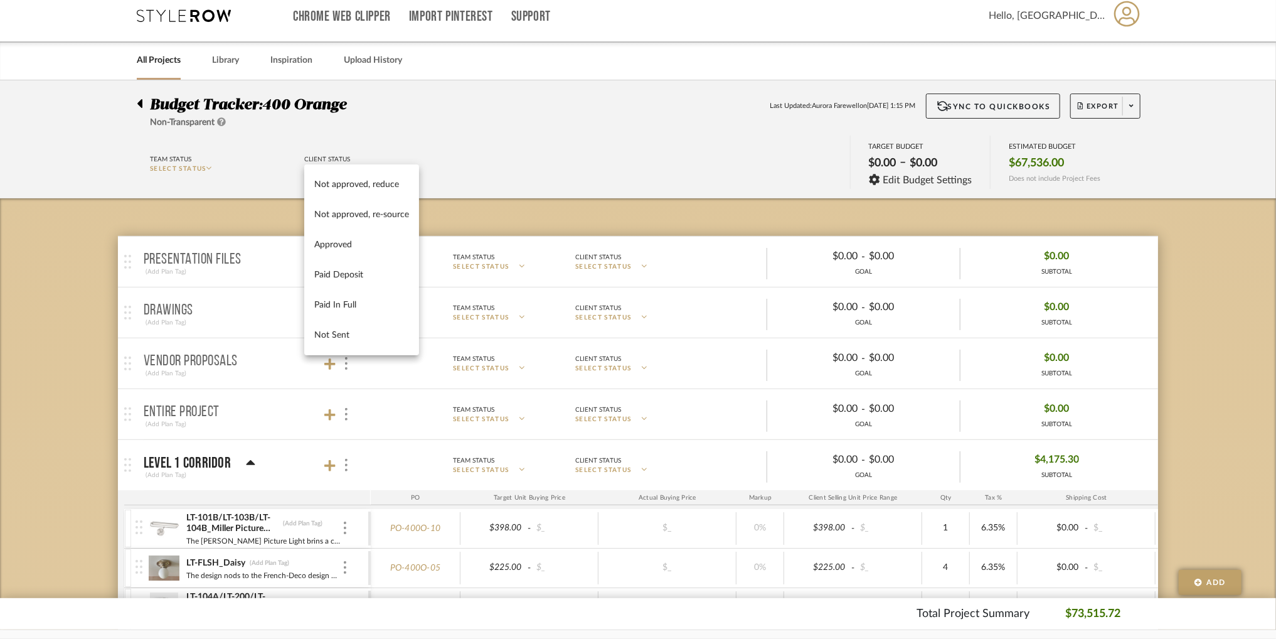
click at [427, 143] on div at bounding box center [638, 319] width 1276 height 639
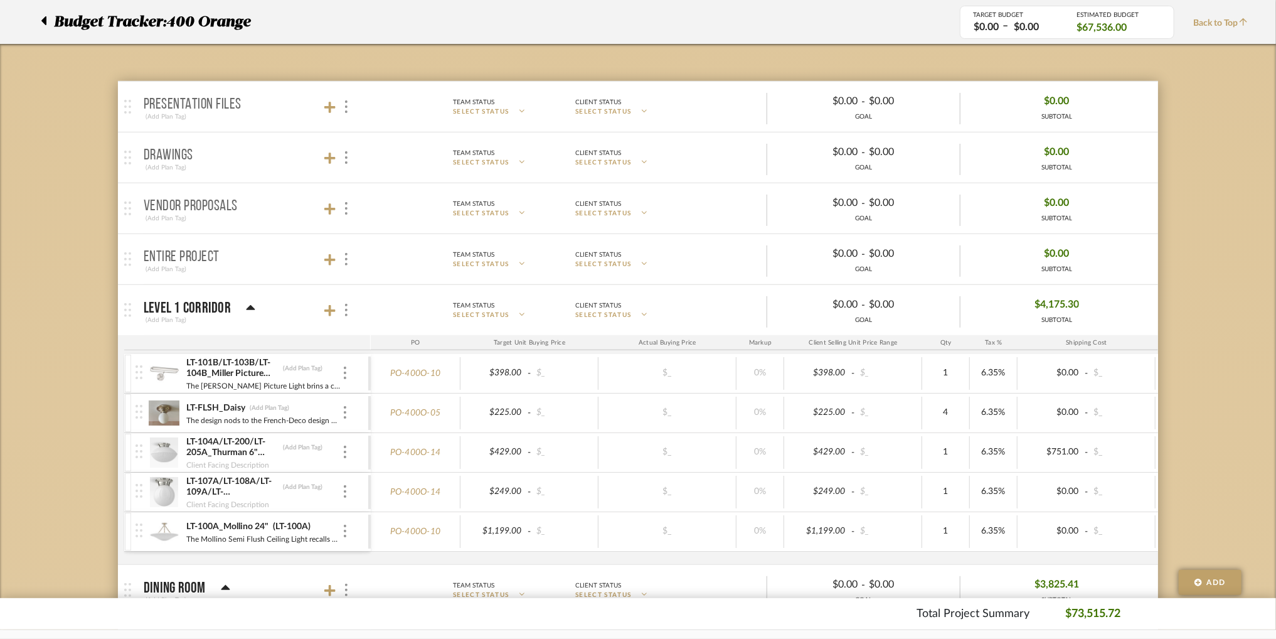
scroll to position [0, 0]
